Goal: Information Seeking & Learning: Learn about a topic

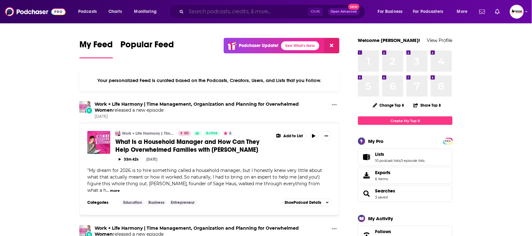
click at [207, 10] on input "Search podcasts, credits, & more..." at bounding box center [247, 12] width 122 height 10
paste input "Leadership"
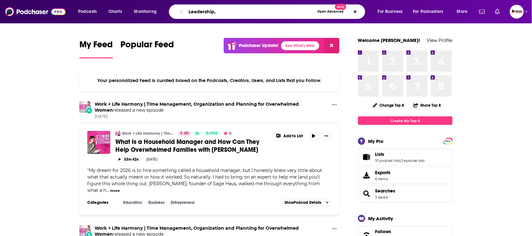
paste input "management"
type input "Leadership, management"
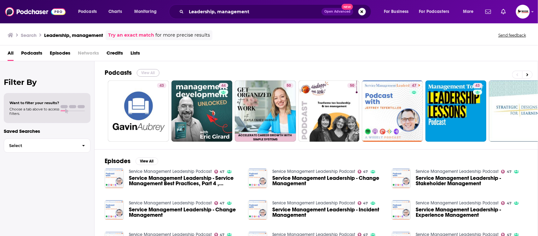
click at [150, 73] on button "View All" at bounding box center [148, 73] width 23 height 8
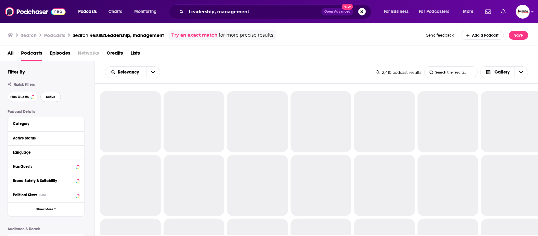
click at [53, 99] on button "Active" at bounding box center [50, 97] width 20 height 10
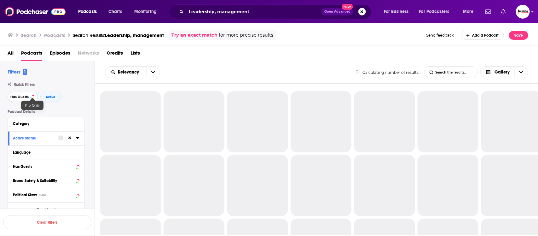
click at [15, 98] on span "Has Guests" at bounding box center [19, 96] width 18 height 3
click at [52, 98] on span "Active" at bounding box center [51, 96] width 10 height 3
drag, startPoint x: 11, startPoint y: 98, endPoint x: 34, endPoint y: 98, distance: 23.0
click at [12, 98] on span "Has Guests" at bounding box center [19, 96] width 18 height 3
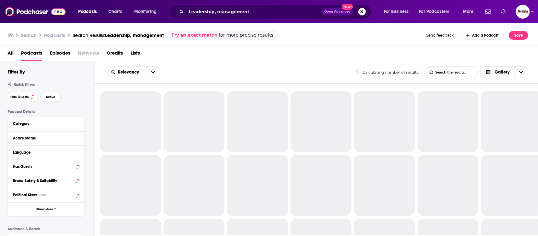
click at [52, 98] on span "Active" at bounding box center [51, 96] width 10 height 3
click at [22, 99] on span "Has Guests" at bounding box center [19, 96] width 18 height 3
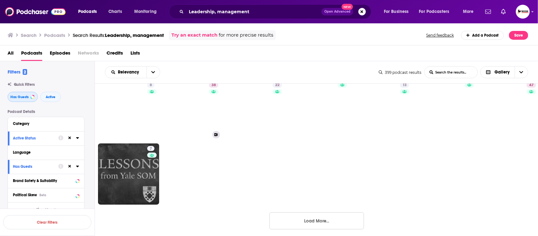
scroll to position [394, 0]
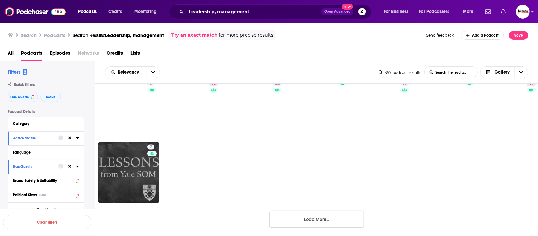
click at [319, 217] on button "Load More..." at bounding box center [316, 218] width 94 height 17
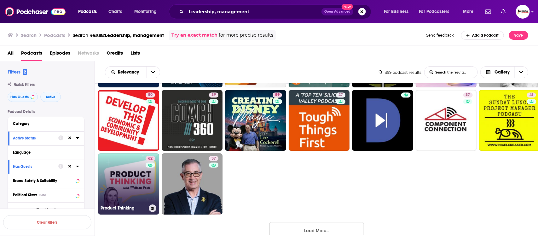
scroll to position [840, 0]
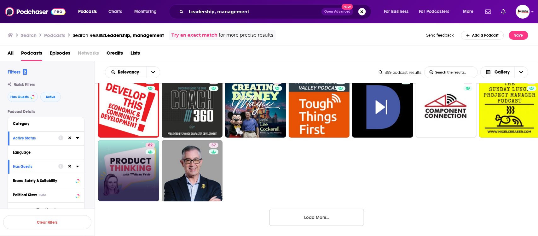
click at [331, 215] on button "Load More..." at bounding box center [316, 217] width 94 height 17
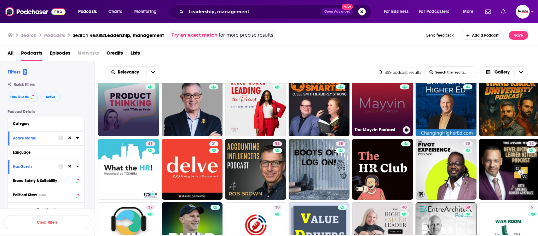
scroll to position [919, 0]
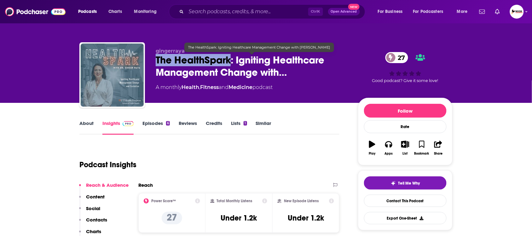
drag, startPoint x: 152, startPoint y: 60, endPoint x: 230, endPoint y: 62, distance: 77.8
click at [230, 62] on div "gingerraya The HealthSpark: Igniting Healthcare Management Change with… 27 A mo…" at bounding box center [265, 76] width 373 height 68
copy h2 "The HealthSpark"
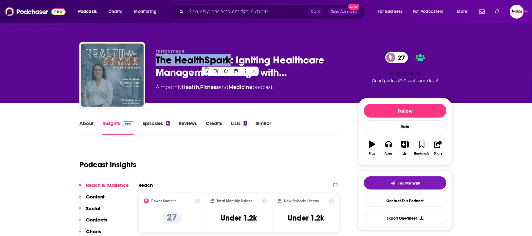
click at [90, 124] on link "About" at bounding box center [86, 127] width 14 height 14
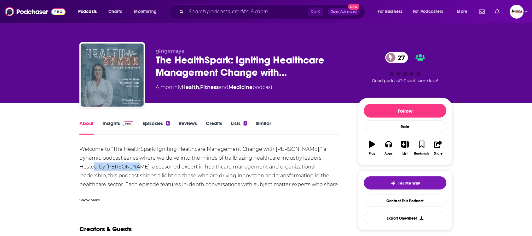
drag, startPoint x: 326, startPoint y: 159, endPoint x: 110, endPoint y: 168, distance: 216.6
click at [110, 168] on div "Welcome to ”The HealthSpark: Igniting Healthcare Management Change with Dr. Ray…" at bounding box center [209, 176] width 260 height 62
copy div "Dr. Ginger Raya"
click at [114, 125] on link "Insights" at bounding box center [117, 127] width 31 height 14
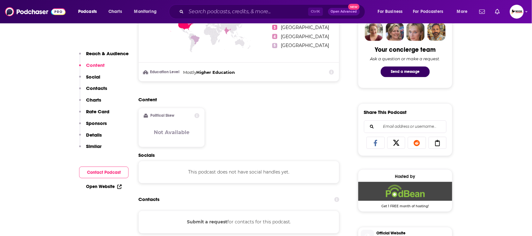
scroll to position [276, 0]
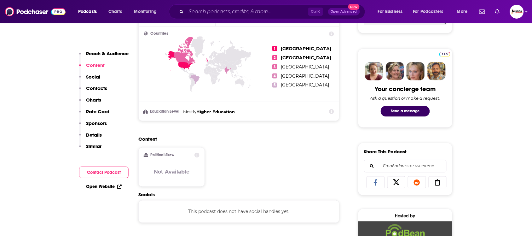
click at [103, 88] on p "Contacts" at bounding box center [96, 88] width 21 height 6
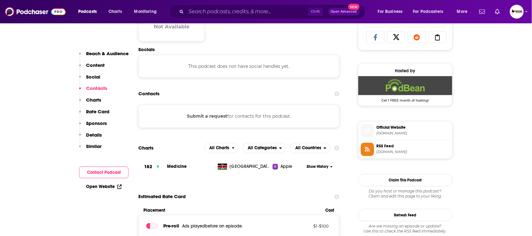
scroll to position [422, 0]
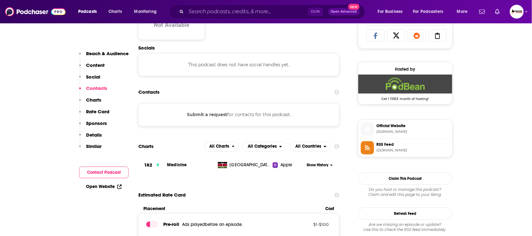
click at [112, 187] on link "Open Website" at bounding box center [104, 186] width 36 height 5
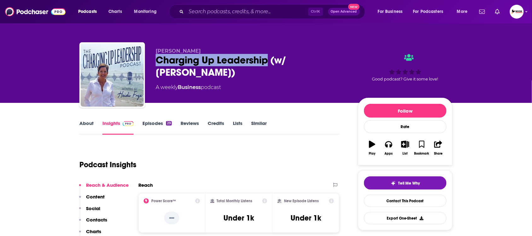
drag, startPoint x: 154, startPoint y: 62, endPoint x: 267, endPoint y: 62, distance: 113.4
click at [267, 62] on div "Heidi Frye Charging Up Leadership (w/ Heidi Frye) A weekly Business podcast Goo…" at bounding box center [265, 76] width 373 height 68
copy h2 "Charging Up Leadership"
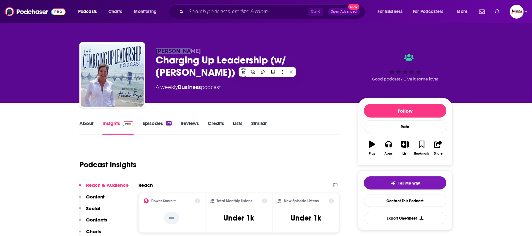
drag, startPoint x: 191, startPoint y: 47, endPoint x: 154, endPoint y: 47, distance: 36.2
click at [154, 47] on div "Heidi Frye Charging Up Leadership (w/ Heidi Frye) A weekly Business podcast Goo…" at bounding box center [265, 76] width 373 height 68
copy span "Heidi Frye"
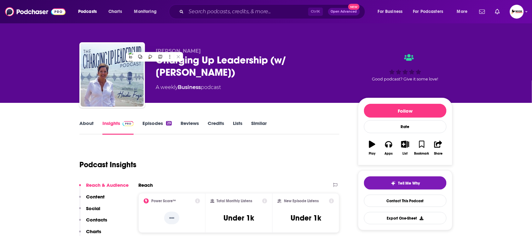
click at [89, 123] on link "About" at bounding box center [86, 127] width 14 height 14
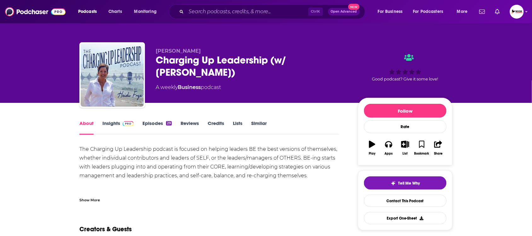
click at [115, 126] on link "Insights" at bounding box center [117, 127] width 31 height 14
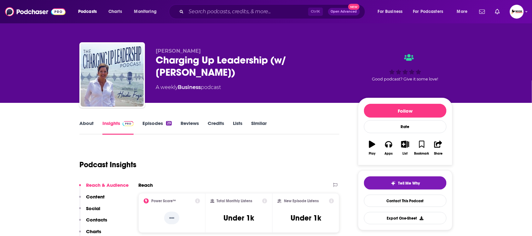
click at [95, 219] on p "Contacts" at bounding box center [96, 219] width 21 height 6
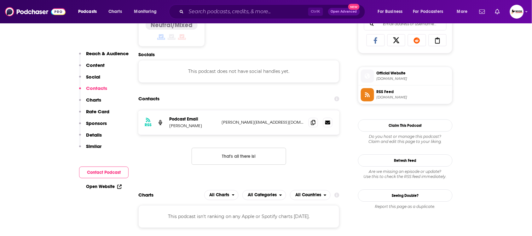
scroll to position [424, 0]
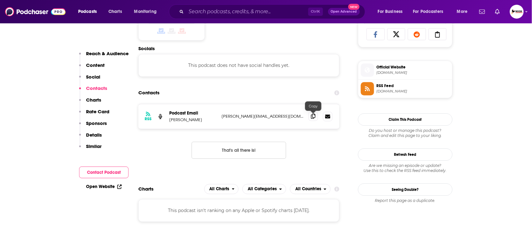
click at [313, 118] on icon at bounding box center [313, 115] width 4 height 5
click at [95, 186] on link "Open Website" at bounding box center [104, 186] width 36 height 5
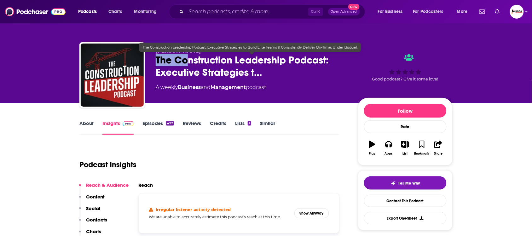
drag, startPoint x: 153, startPoint y: 61, endPoint x: 190, endPoint y: 61, distance: 36.9
click at [190, 61] on div "[PERSON_NAME] The Construction Leadership Podcast: Executive Strategies t… A we…" at bounding box center [265, 76] width 373 height 68
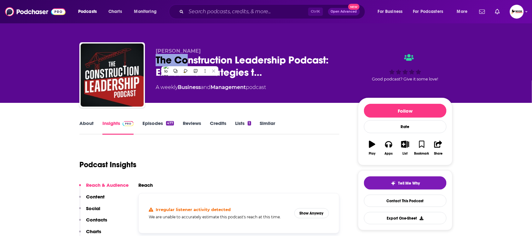
click at [89, 124] on link "About" at bounding box center [86, 127] width 14 height 14
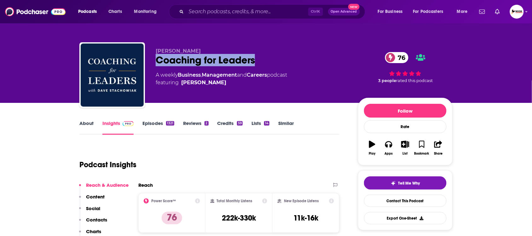
drag, startPoint x: 266, startPoint y: 62, endPoint x: 155, endPoint y: 63, distance: 111.8
click at [155, 63] on div "[PERSON_NAME] Coaching for Leaders 76 A weekly Business , Management and Career…" at bounding box center [265, 76] width 373 height 68
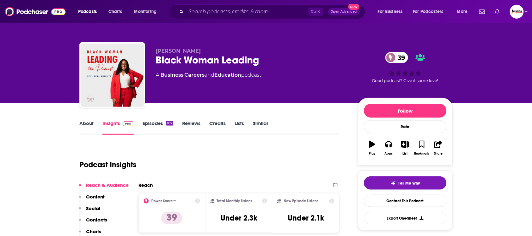
click at [153, 64] on div "Laura Knights Black Woman Leading 39 A Business , Careers and Education podcast…" at bounding box center [265, 76] width 373 height 68
click at [81, 125] on link "About" at bounding box center [86, 127] width 14 height 14
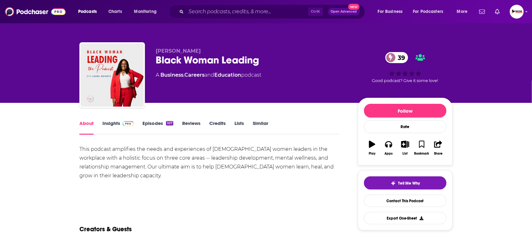
click at [105, 124] on link "Insights" at bounding box center [117, 127] width 31 height 14
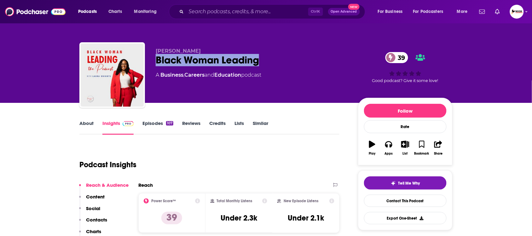
drag, startPoint x: 270, startPoint y: 60, endPoint x: 155, endPoint y: 60, distance: 115.6
click at [155, 60] on div "Laura Knights Black Woman Leading 39 A Business , Careers and Education podcast…" at bounding box center [265, 76] width 373 height 68
copy h2 "Black Woman Leading"
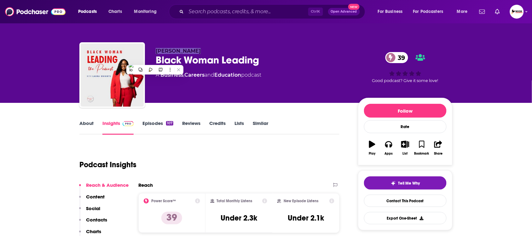
drag, startPoint x: 203, startPoint y: 49, endPoint x: 220, endPoint y: 52, distance: 18.2
click at [156, 50] on p "Laura Knights" at bounding box center [252, 51] width 192 height 6
copy span "Laura Knights"
click at [104, 221] on p "Contacts" at bounding box center [96, 219] width 21 height 6
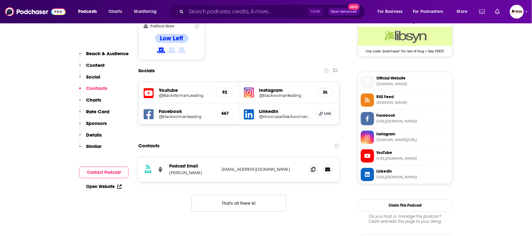
scroll to position [541, 0]
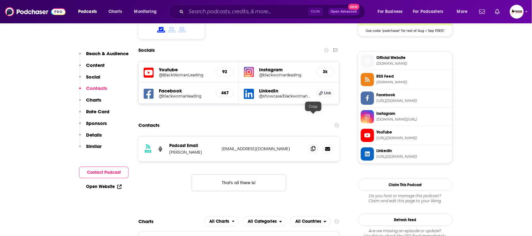
click at [311, 144] on span at bounding box center [312, 148] width 9 height 9
click at [116, 185] on link "Open Website" at bounding box center [104, 186] width 36 height 5
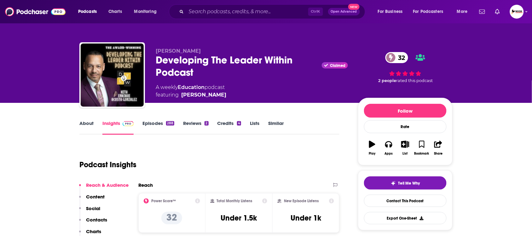
click at [89, 125] on link "About" at bounding box center [86, 127] width 14 height 14
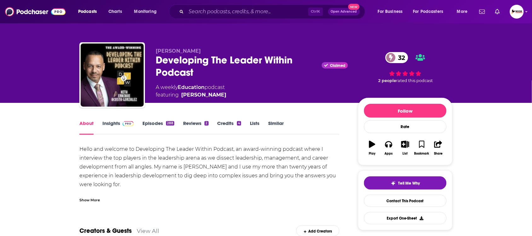
click at [94, 199] on div "Show More" at bounding box center [89, 199] width 20 height 6
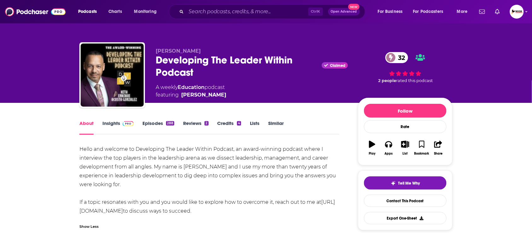
click at [153, 63] on div "[PERSON_NAME] Developing The Leader Within Podcast Claimed 32 A weekly Educatio…" at bounding box center [265, 76] width 373 height 68
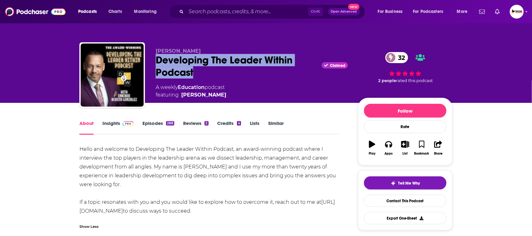
drag, startPoint x: 153, startPoint y: 63, endPoint x: 199, endPoint y: 74, distance: 47.4
click at [199, 74] on div "[PERSON_NAME] Developing The Leader Within Podcast Claimed 32 A weekly Educatio…" at bounding box center [265, 76] width 373 height 68
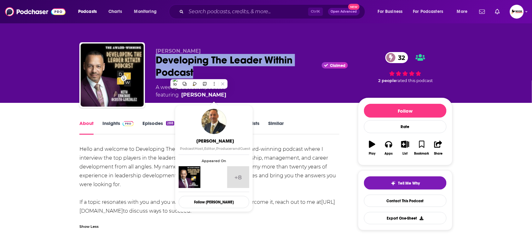
copy h1 "Developing The Leader Within Podcast"
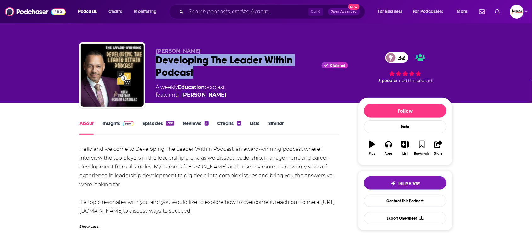
copy h1 "Developing The Leader Within Podcast"
drag, startPoint x: 152, startPoint y: 41, endPoint x: 221, endPoint y: 45, distance: 69.4
click at [221, 45] on div "[PERSON_NAME] Developing The Leader Within Podcast Claimed 32 A weekly Educatio…" at bounding box center [266, 69] width 382 height 68
copy span "[PERSON_NAME]"
click at [109, 124] on link "Insights" at bounding box center [117, 127] width 31 height 14
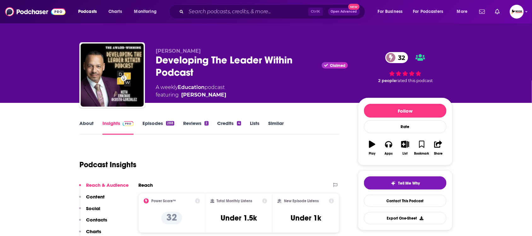
click at [97, 219] on p "Contacts" at bounding box center [96, 219] width 21 height 6
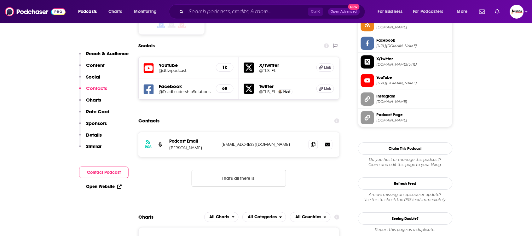
scroll to position [541, 0]
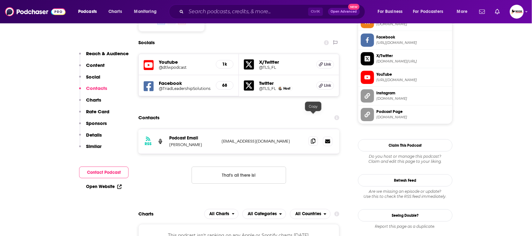
click at [314, 138] on icon at bounding box center [313, 140] width 4 height 5
click at [102, 186] on link "Open Website" at bounding box center [104, 186] width 36 height 5
